Goal: Task Accomplishment & Management: Manage account settings

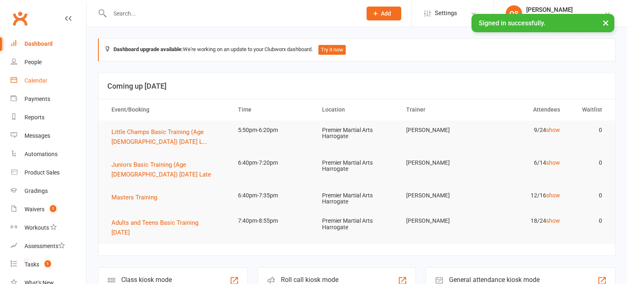
click at [26, 78] on div "Calendar" at bounding box center [35, 80] width 23 height 7
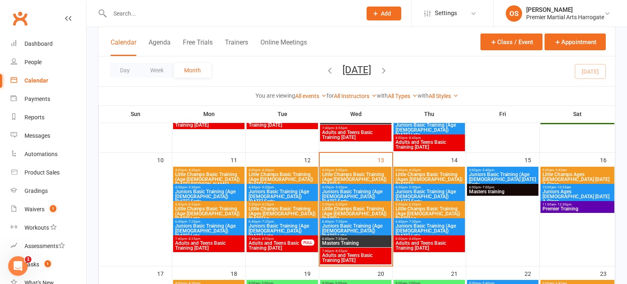
scroll to position [261, 0]
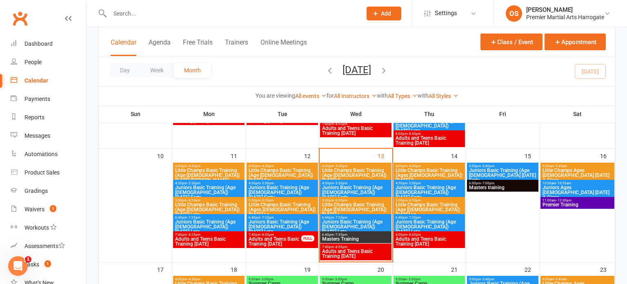
click at [347, 199] on span "5:50pm - 6:20pm" at bounding box center [356, 200] width 68 height 4
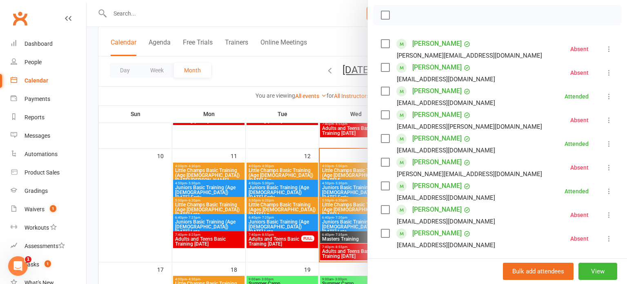
scroll to position [131, 0]
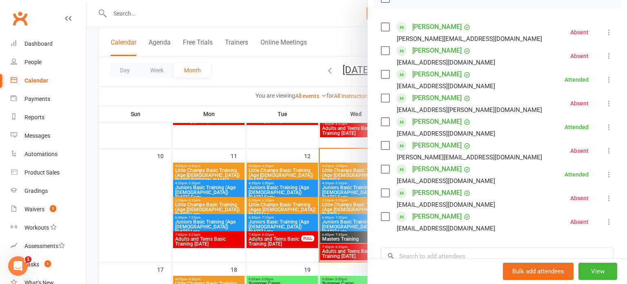
click at [435, 207] on div "[EMAIL_ADDRESS][DOMAIN_NAME]" at bounding box center [446, 204] width 98 height 11
click at [341, 201] on div at bounding box center [357, 142] width 540 height 284
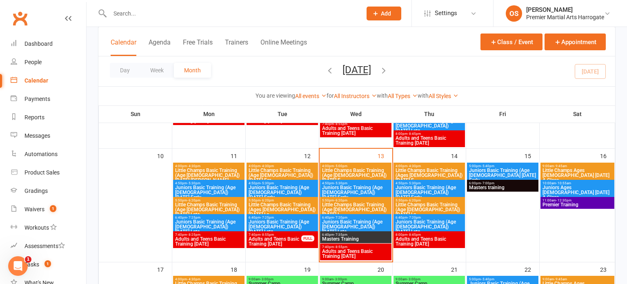
click at [341, 202] on span "Little Champs Basic Training (Age [DEMOGRAPHIC_DATA]) [DATE] L..." at bounding box center [356, 209] width 68 height 15
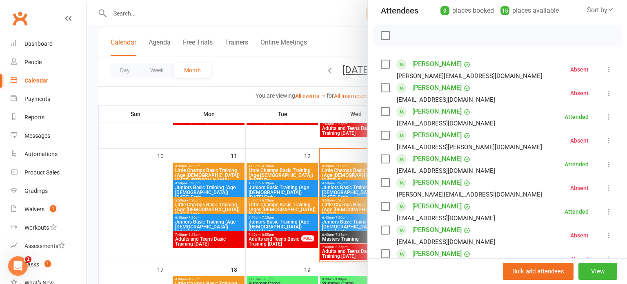
scroll to position [96, 0]
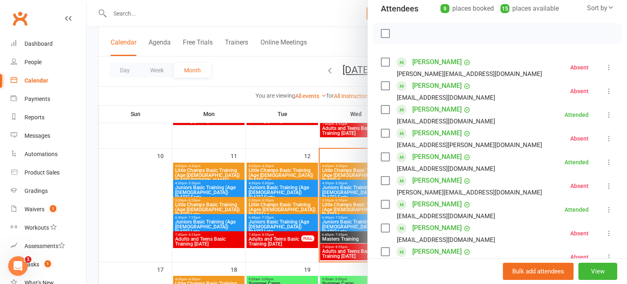
click at [366, 156] on div at bounding box center [357, 142] width 540 height 284
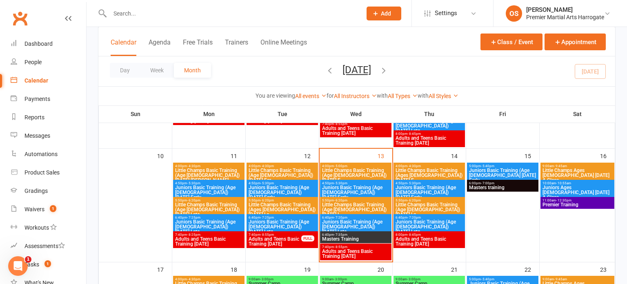
click at [348, 227] on span "Juniors Basic Training (Age [DEMOGRAPHIC_DATA]) [DATE] Late" at bounding box center [356, 226] width 68 height 15
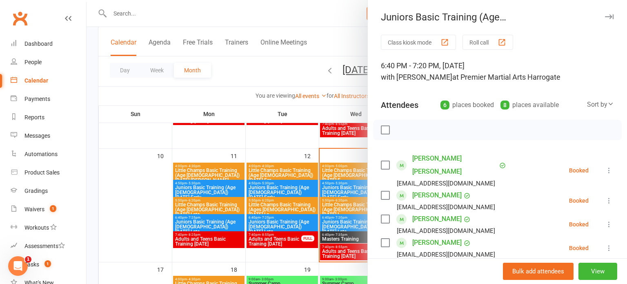
scroll to position [10, 0]
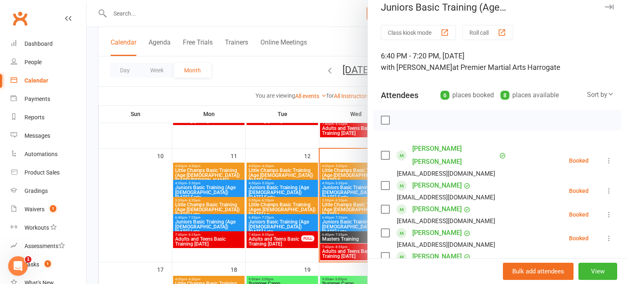
click at [340, 203] on div at bounding box center [357, 142] width 540 height 284
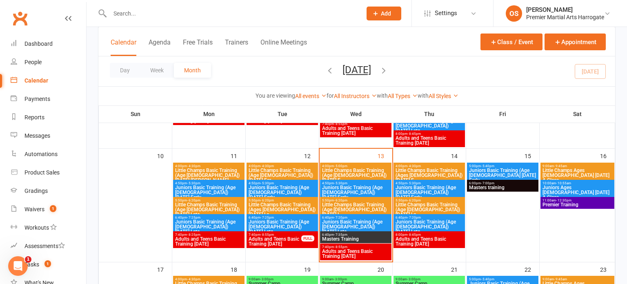
click at [340, 203] on div at bounding box center [492, 142] width 540 height 284
click at [340, 203] on span "Little Champs Basic Training (Age [DEMOGRAPHIC_DATA]) [DATE] L..." at bounding box center [356, 209] width 68 height 15
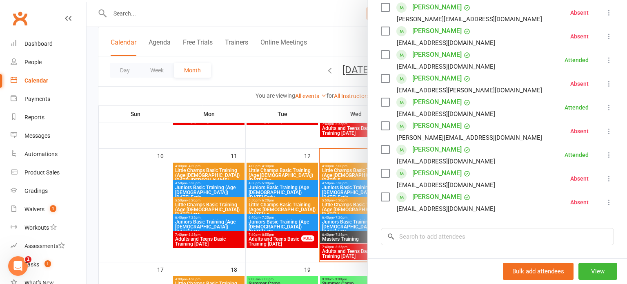
scroll to position [160, 0]
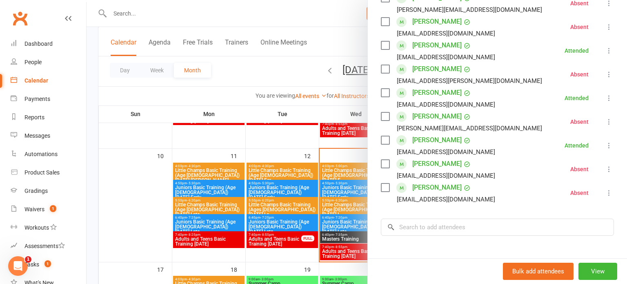
click at [351, 188] on div at bounding box center [357, 142] width 540 height 284
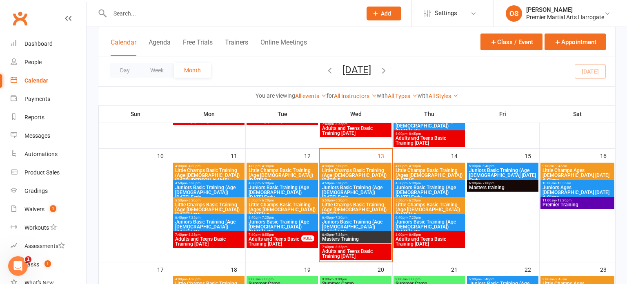
click at [351, 188] on span "Juniors Basic Training (Age [DEMOGRAPHIC_DATA]) [DATE] Early" at bounding box center [356, 192] width 68 height 15
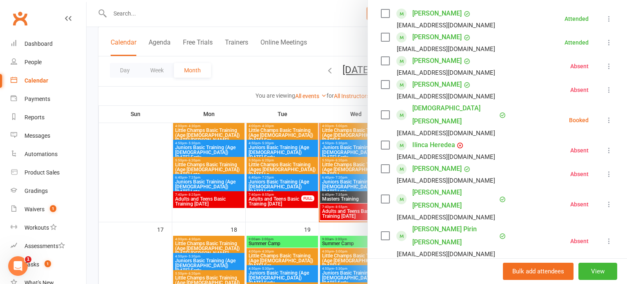
scroll to position [146, 0]
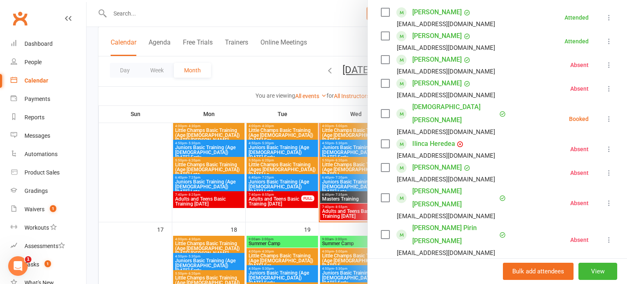
click at [607, 115] on icon at bounding box center [609, 119] width 8 height 8
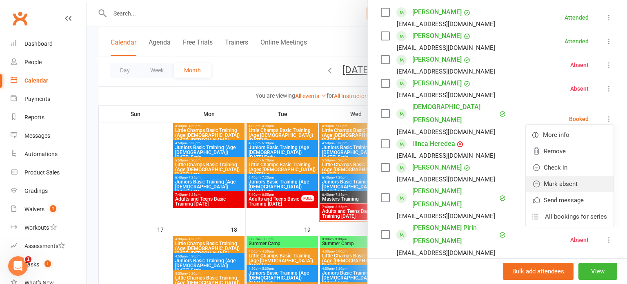
click at [543, 178] on link "Mark absent" at bounding box center [570, 184] width 88 height 16
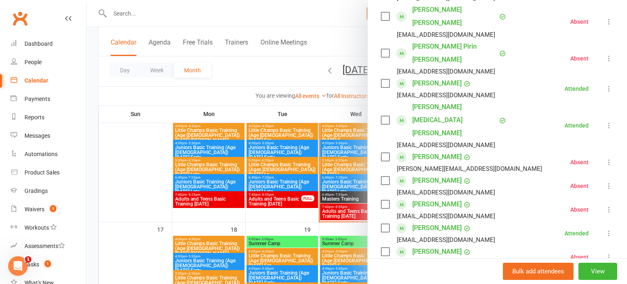
scroll to position [352, 0]
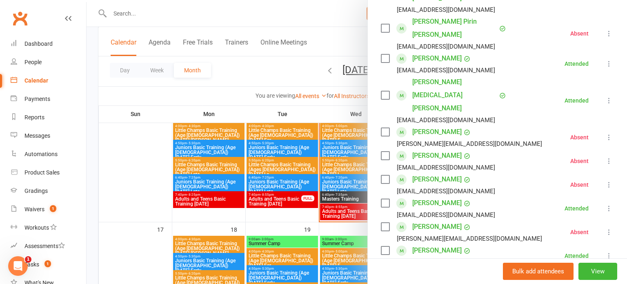
click at [339, 144] on div at bounding box center [357, 142] width 540 height 284
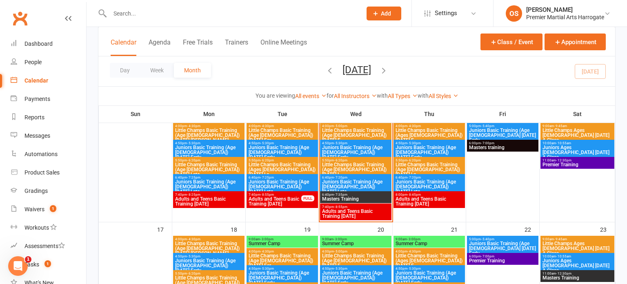
click at [344, 132] on span "Little Champs Basic Training (Age [DEMOGRAPHIC_DATA]) [DATE] E..." at bounding box center [356, 135] width 68 height 15
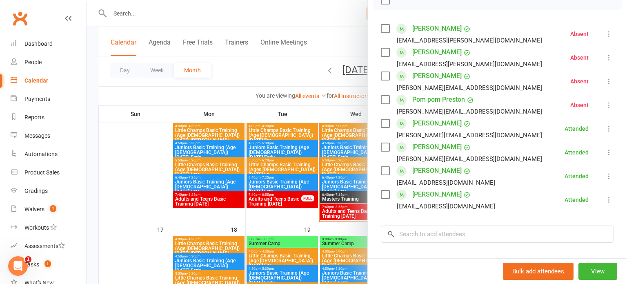
scroll to position [124, 0]
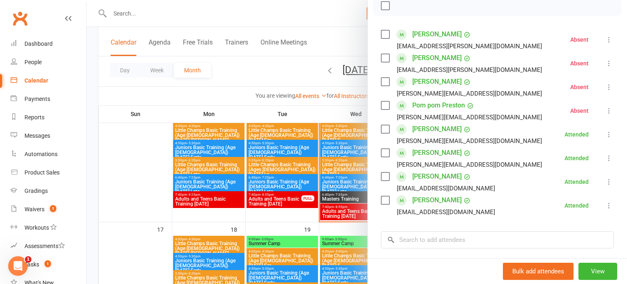
click at [353, 229] on div at bounding box center [357, 142] width 540 height 284
